Goal: Information Seeking & Learning: Learn about a topic

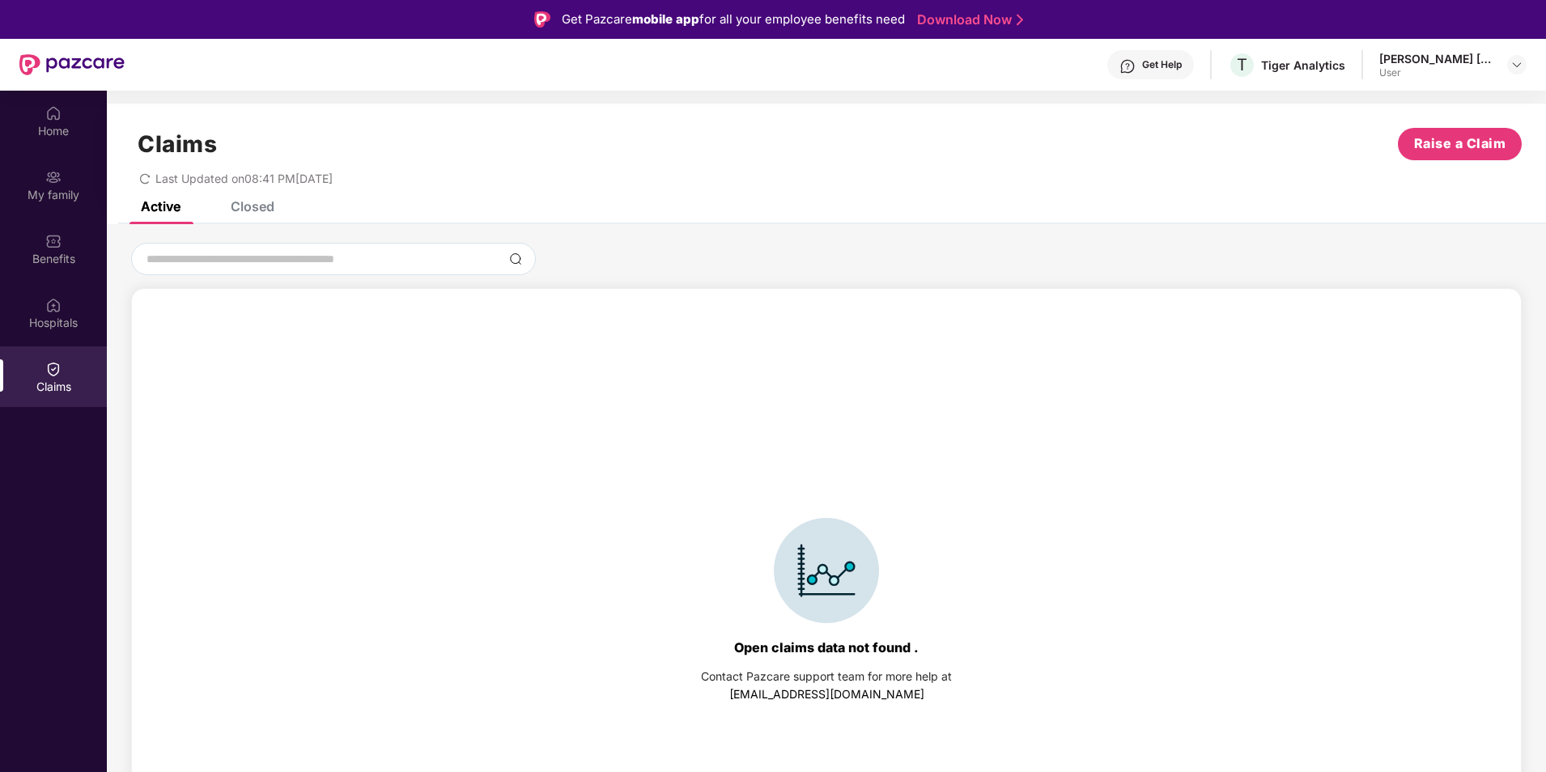
click at [260, 207] on div "Closed" at bounding box center [253, 206] width 44 height 16
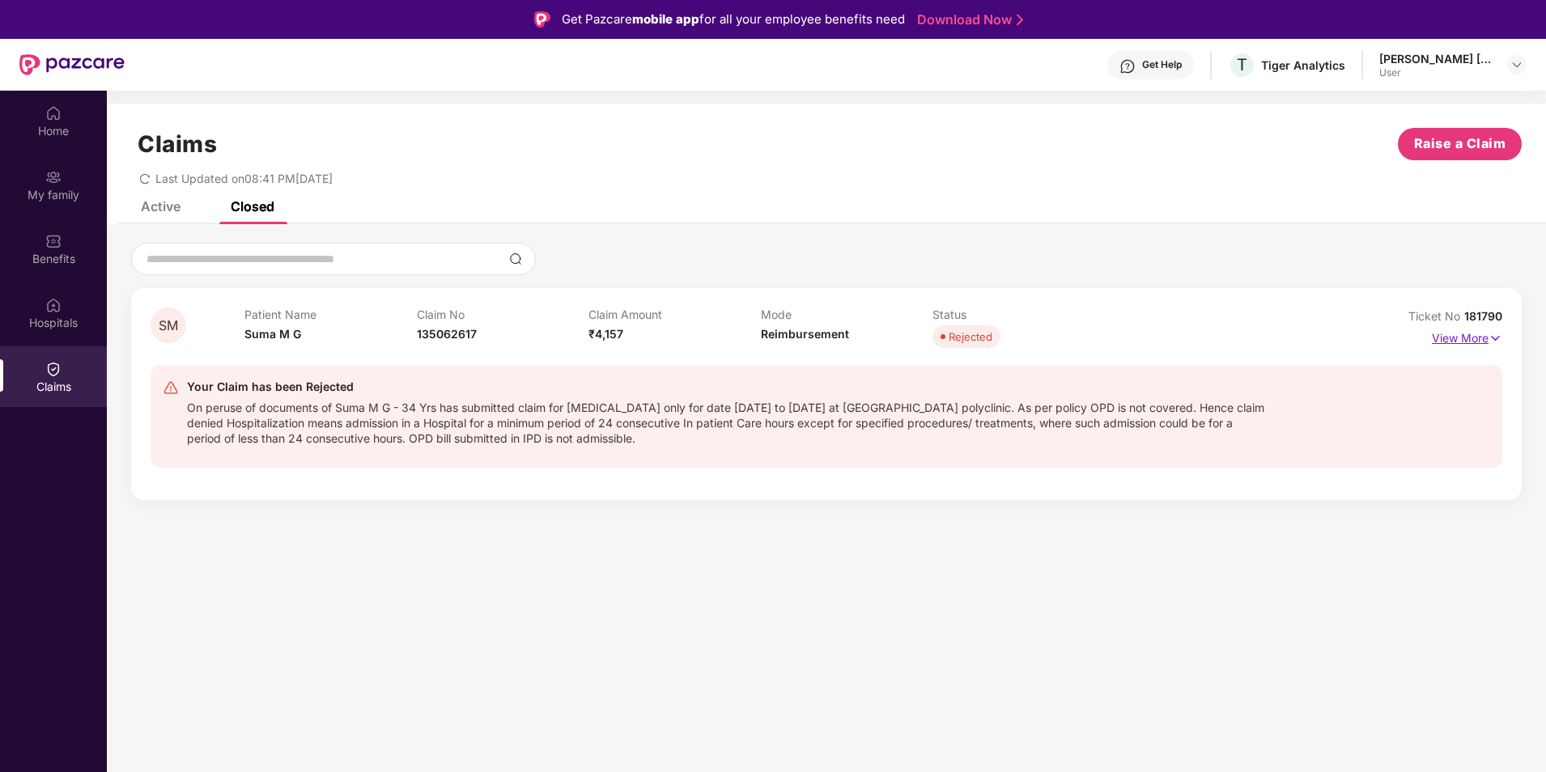
click at [1462, 337] on p "View More" at bounding box center [1467, 336] width 70 height 22
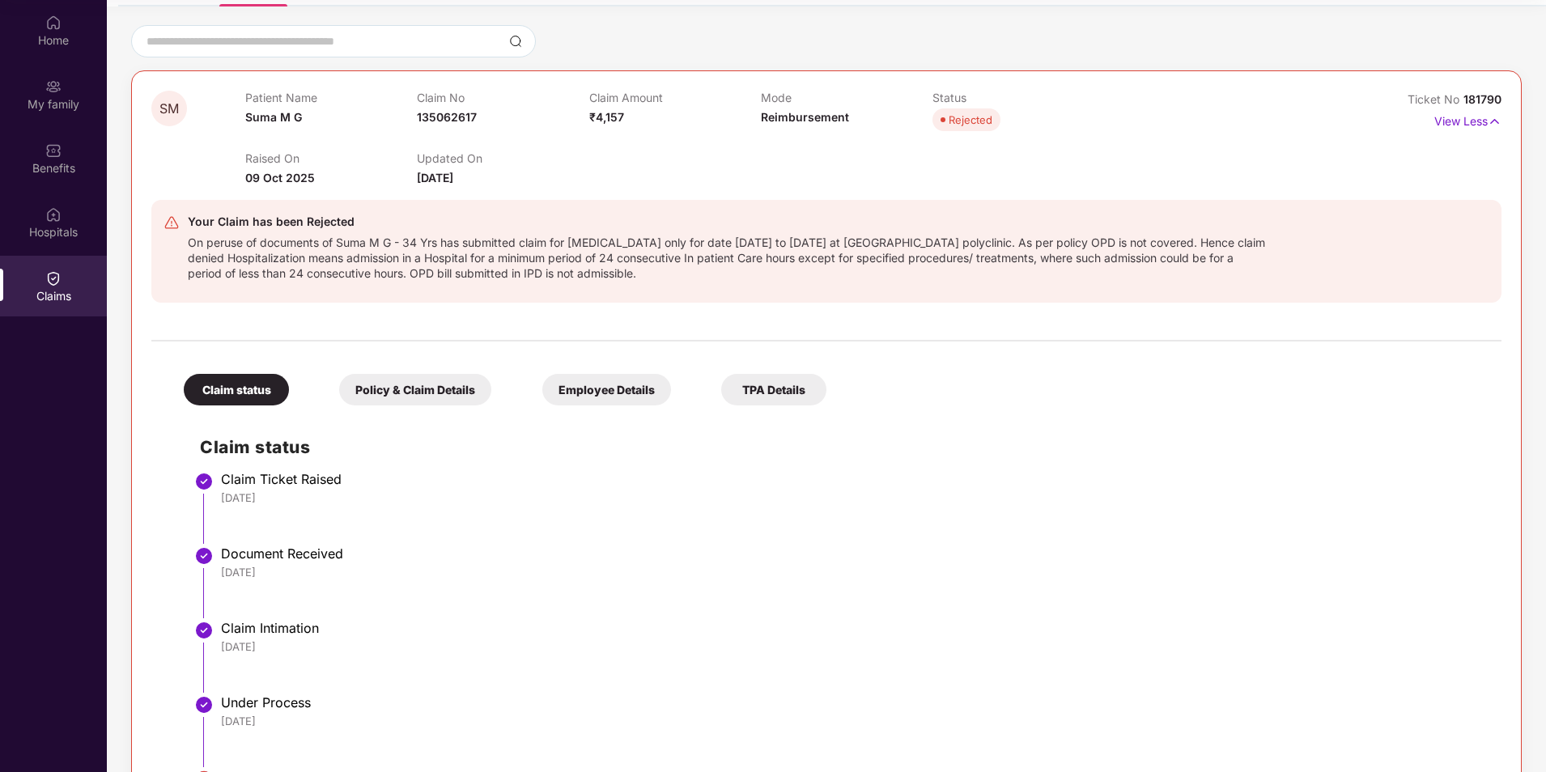
scroll to position [205, 0]
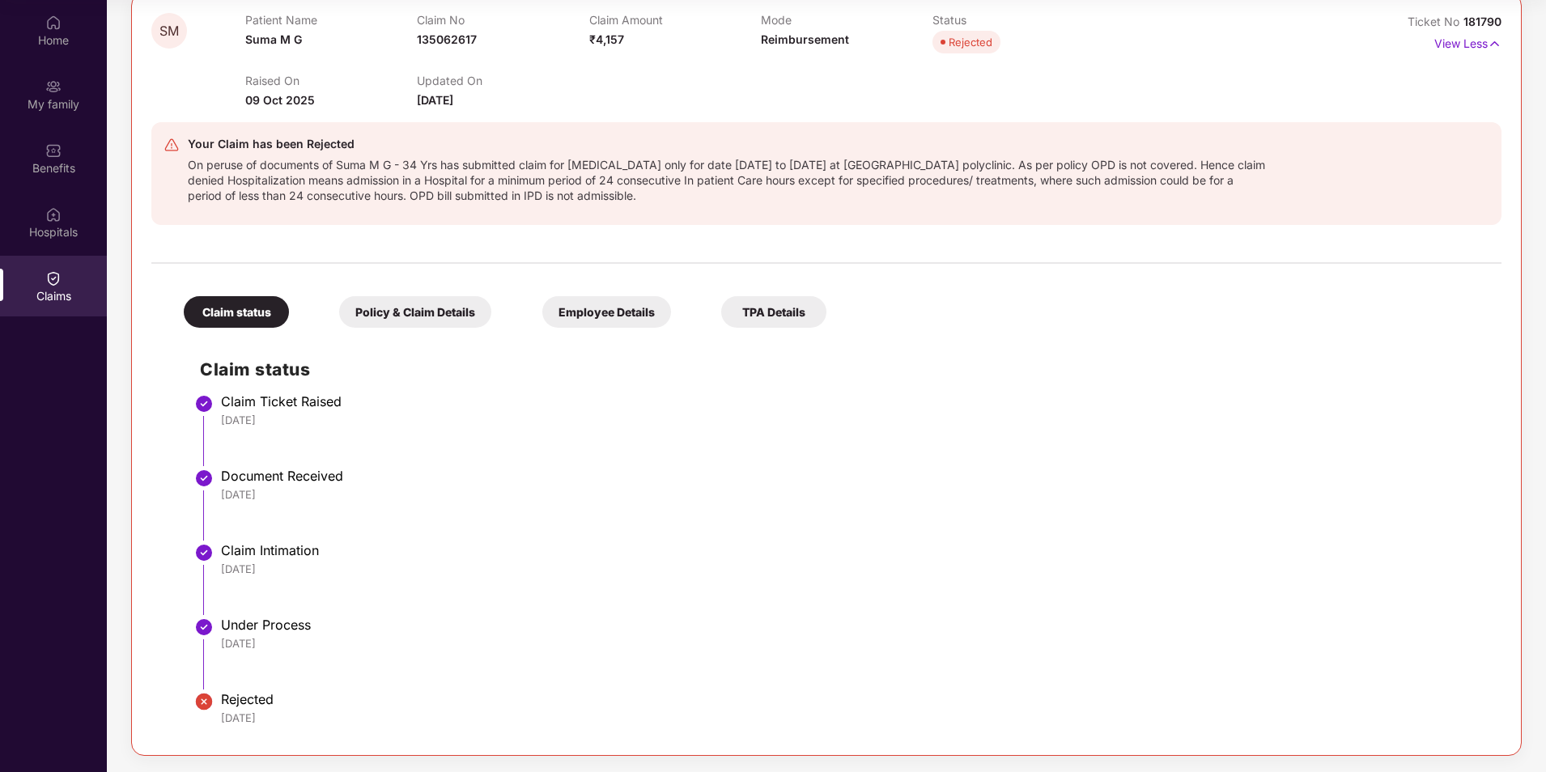
click at [410, 318] on div "Policy & Claim Details" at bounding box center [415, 312] width 152 height 32
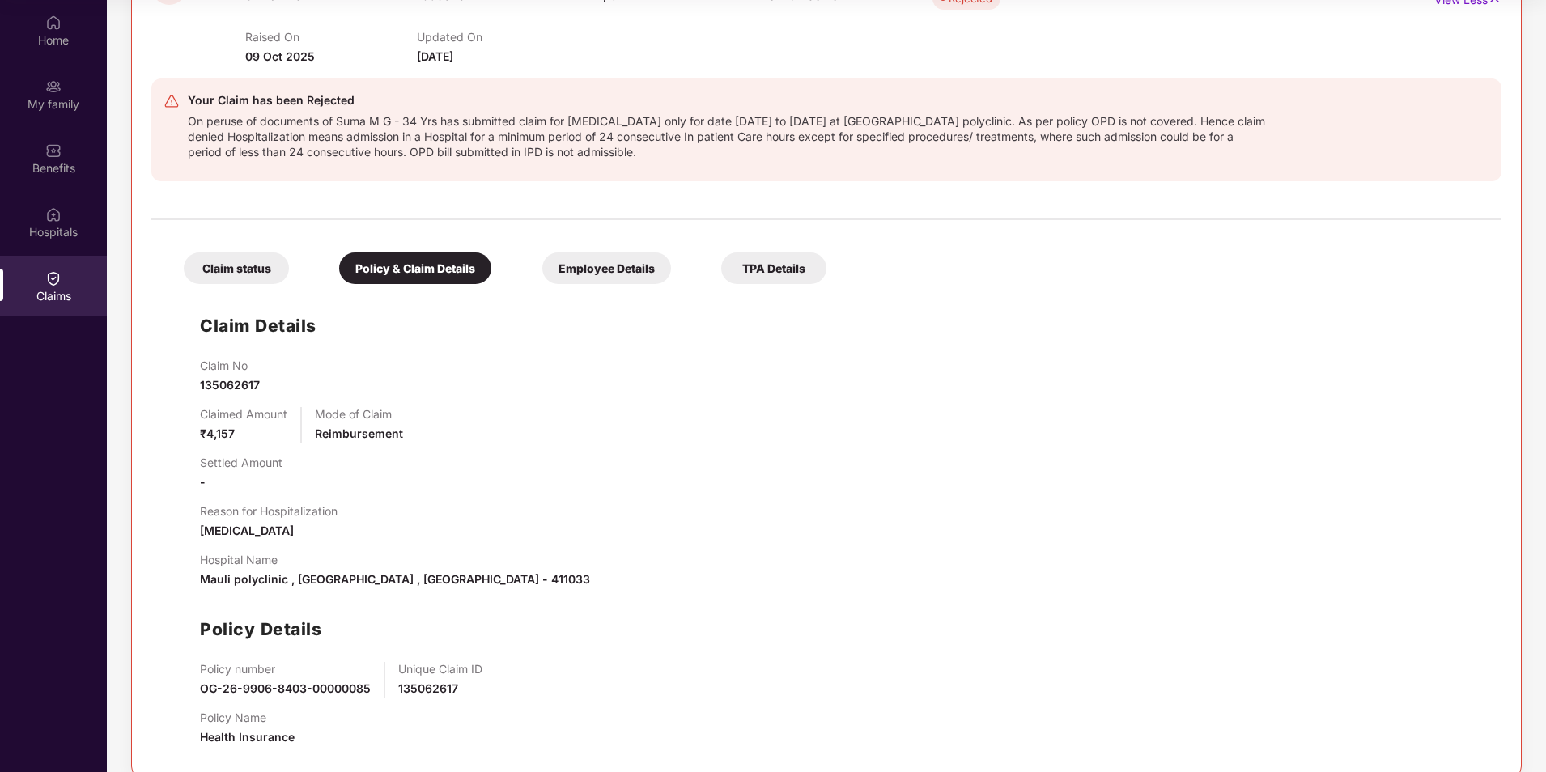
scroll to position [272, 0]
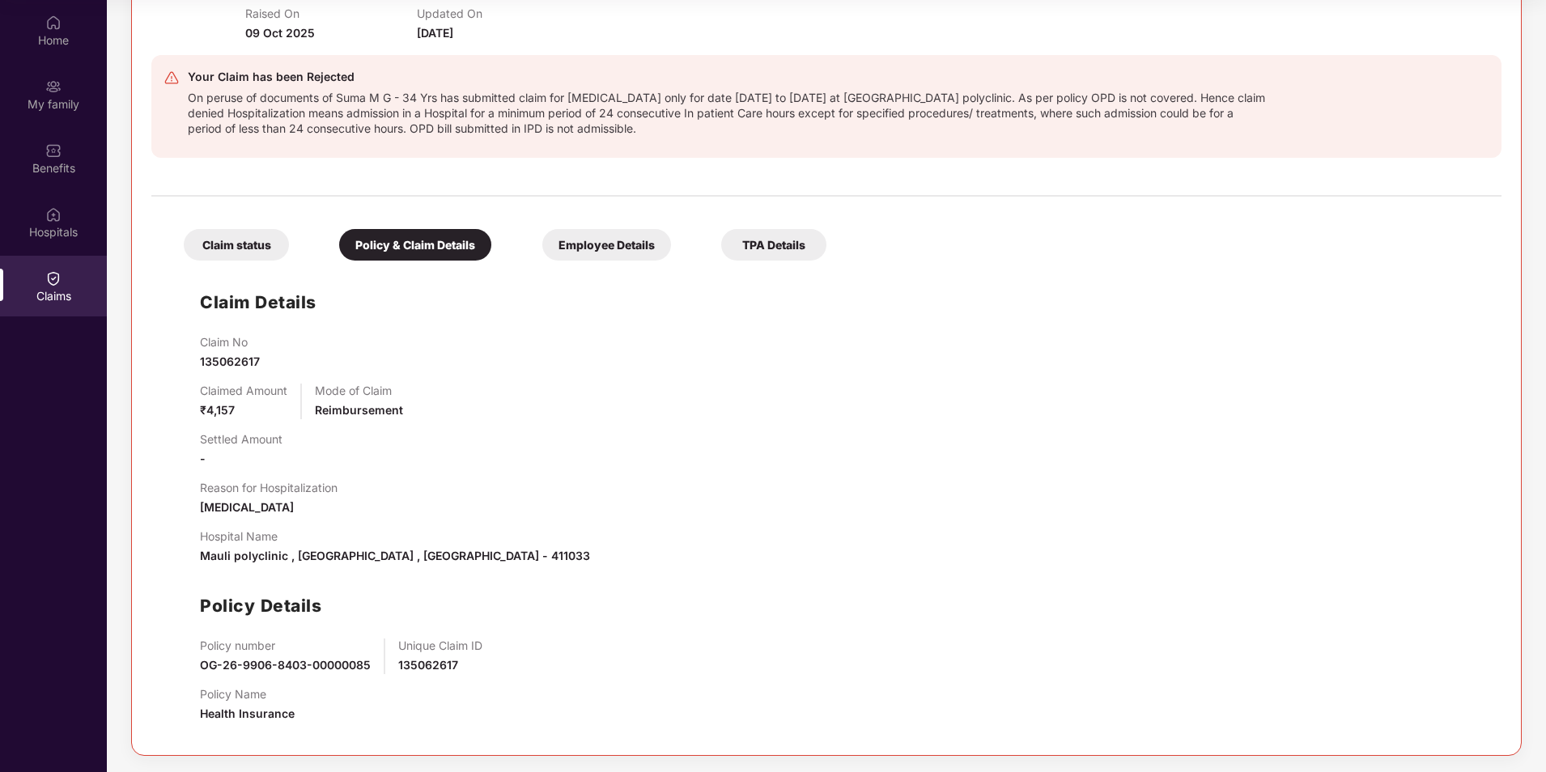
click at [599, 243] on div "Employee Details" at bounding box center [606, 245] width 129 height 32
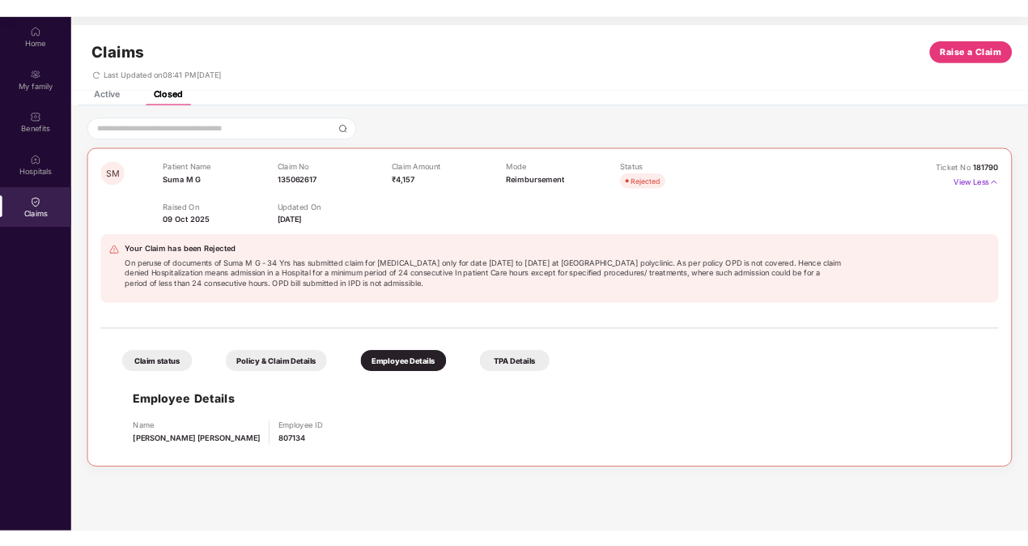
scroll to position [0, 0]
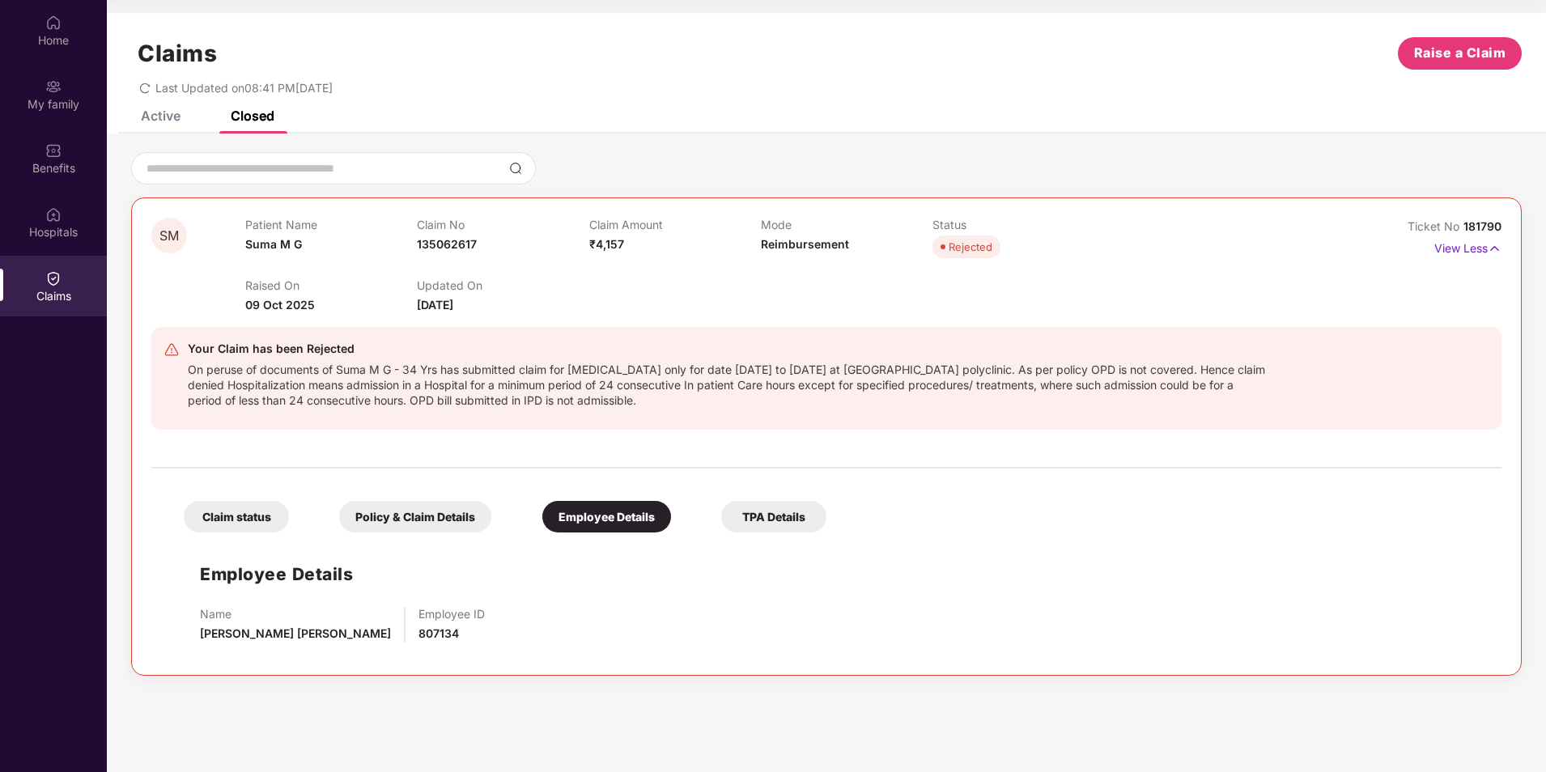
click at [800, 516] on div "TPA Details" at bounding box center [773, 517] width 105 height 32
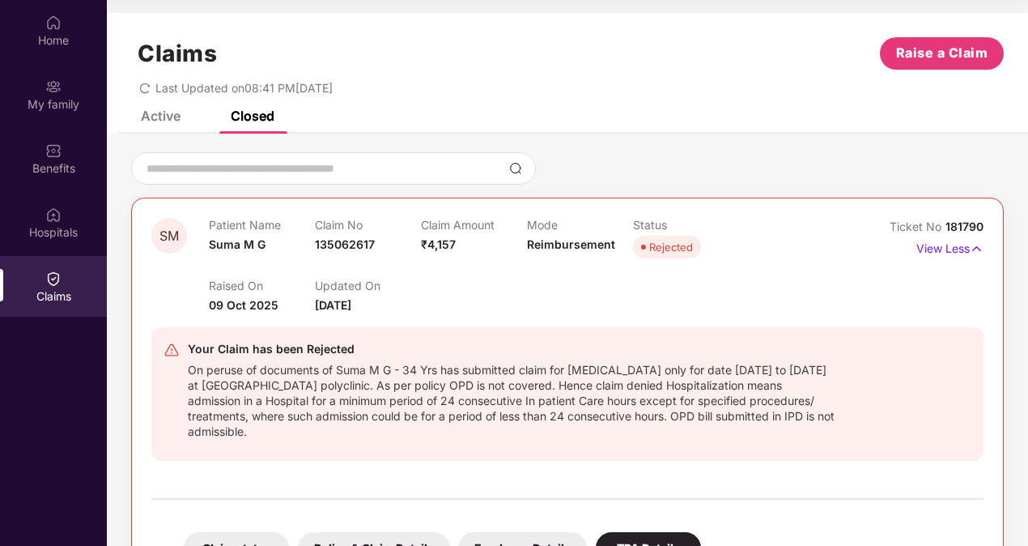
drag, startPoint x: 191, startPoint y: 347, endPoint x: 389, endPoint y: 427, distance: 212.9
click at [389, 427] on div "Your Claim has been Rejected On peruse of documents of Suma M G - 34 Yrs has su…" at bounding box center [512, 393] width 649 height 109
copy div "our Claim has been Rejected On peruse of documents of Suma M G - 34 Yrs has sub…"
click at [65, 228] on div "Hospitals" at bounding box center [53, 232] width 107 height 16
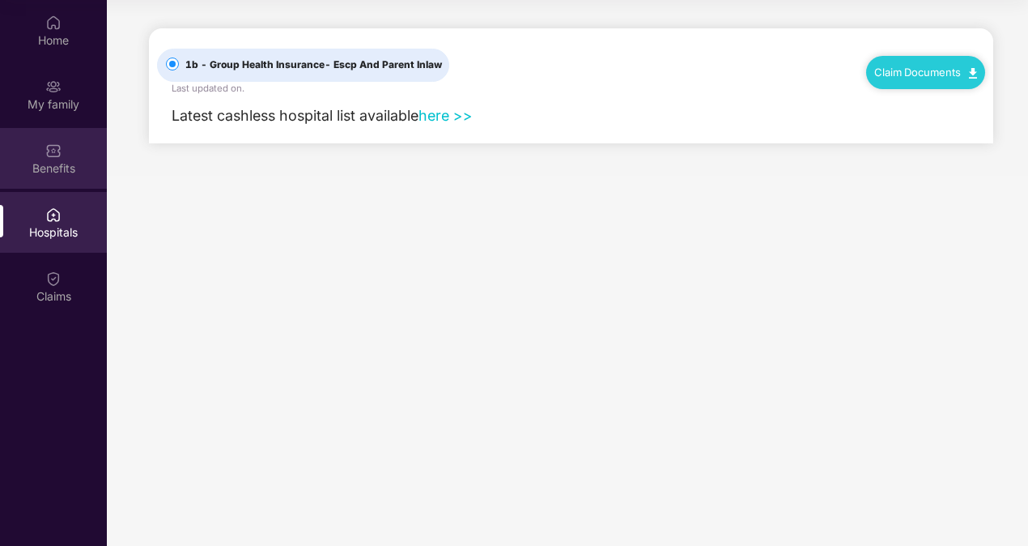
click at [62, 151] on div "Benefits" at bounding box center [53, 158] width 107 height 61
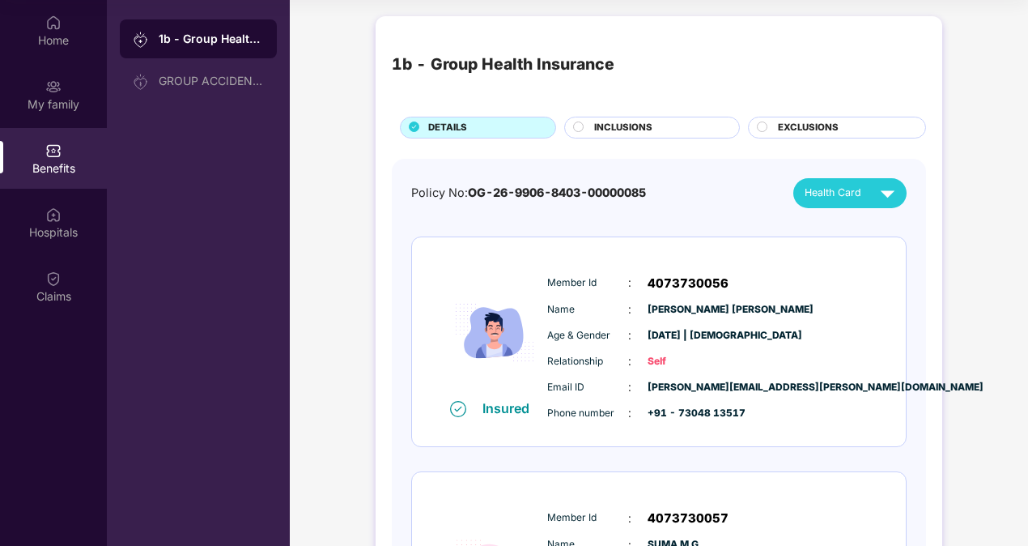
click at [687, 125] on div "INCLUSIONS" at bounding box center [658, 129] width 145 height 17
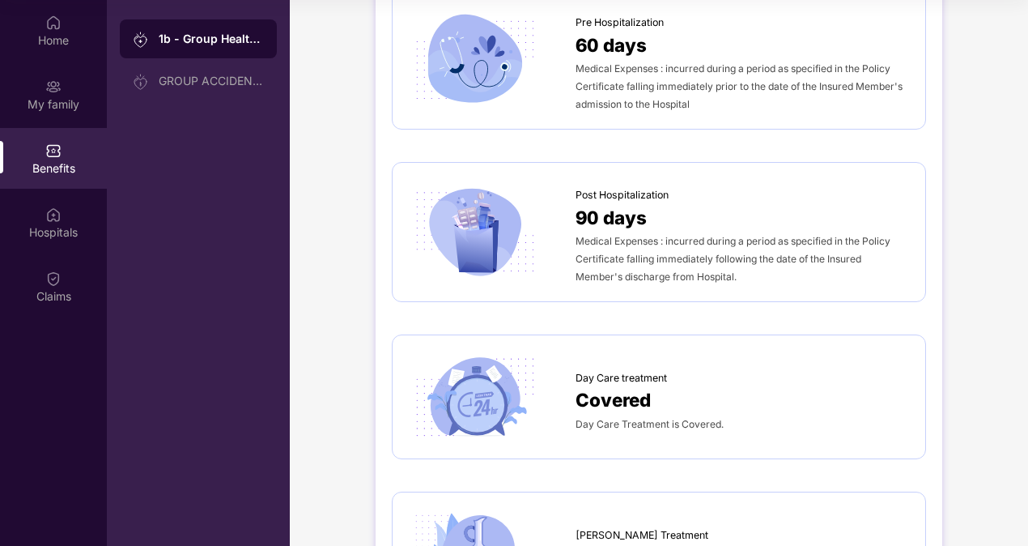
scroll to position [972, 0]
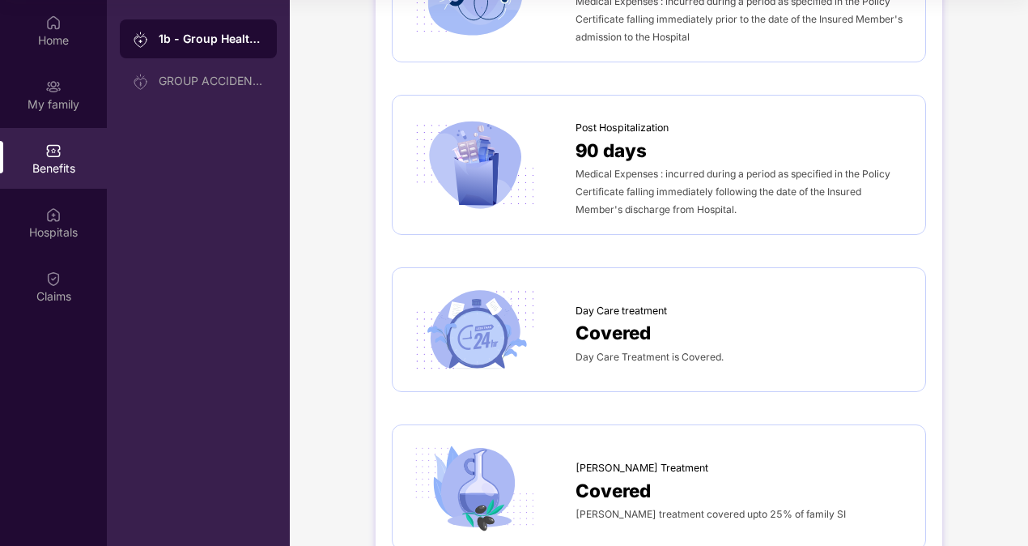
click at [662, 347] on div "Day Care Treatment is Covered." at bounding box center [743, 356] width 334 height 18
click at [604, 318] on span "Covered" at bounding box center [613, 332] width 75 height 28
click at [454, 307] on img at bounding box center [474, 329] width 131 height 91
click at [619, 351] on span "Day Care Treatment is Covered." at bounding box center [650, 357] width 148 height 12
click at [625, 351] on span "Day Care Treatment is Covered." at bounding box center [650, 357] width 148 height 12
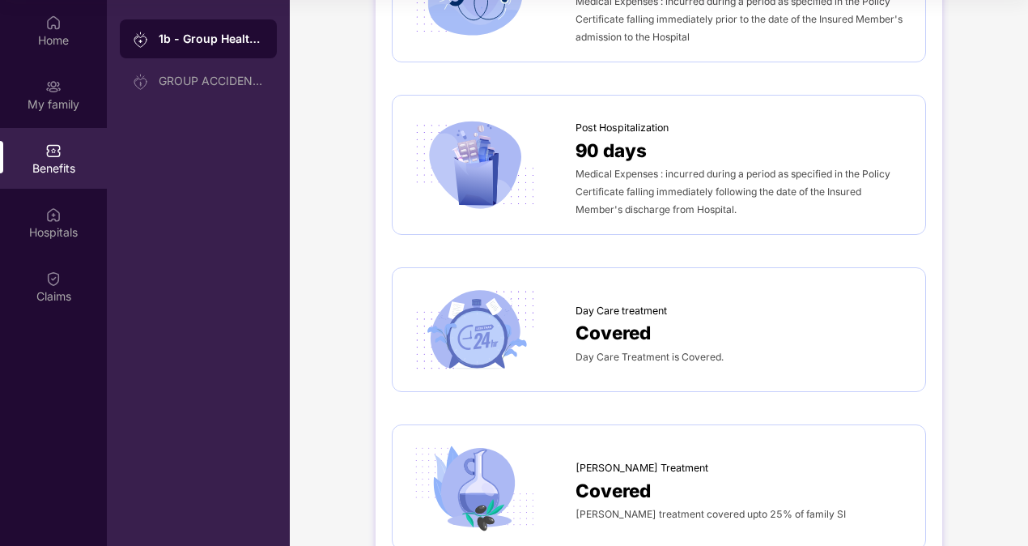
click at [614, 318] on span "Covered" at bounding box center [613, 332] width 75 height 28
click at [461, 311] on img at bounding box center [474, 329] width 131 height 91
click at [588, 303] on span "Day Care treatment" at bounding box center [621, 311] width 91 height 16
click at [852, 295] on div "Day Care treatment" at bounding box center [743, 307] width 334 height 24
click at [440, 308] on img at bounding box center [474, 329] width 131 height 91
